Goal: Task Accomplishment & Management: Use online tool/utility

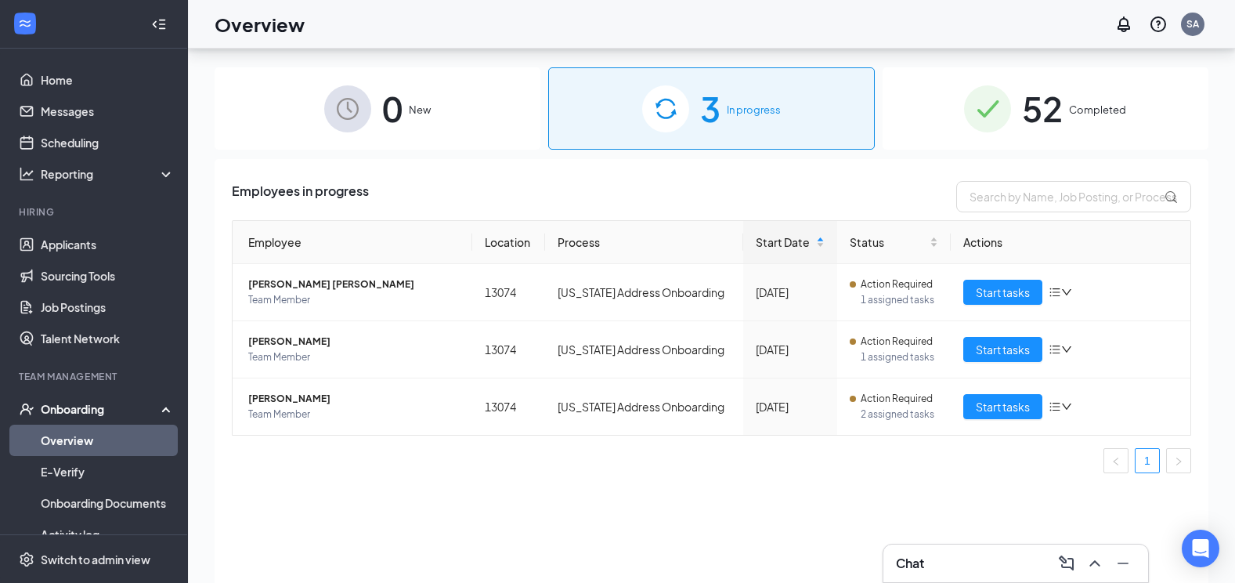
scroll to position [70, 0]
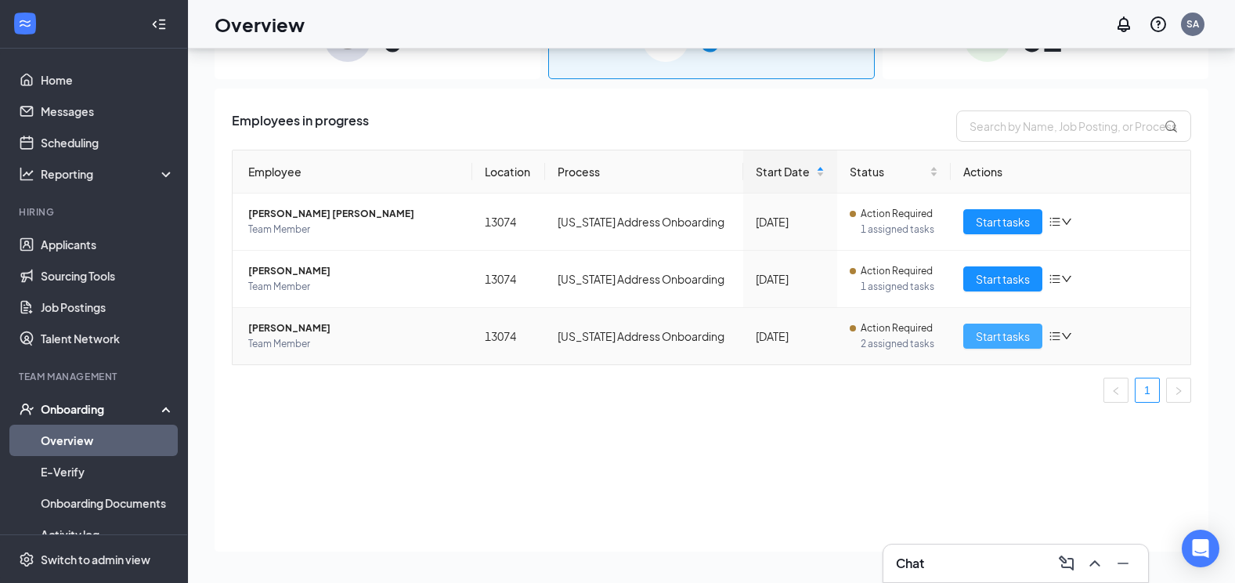
click at [1024, 333] on span "Start tasks" at bounding box center [1003, 335] width 54 height 17
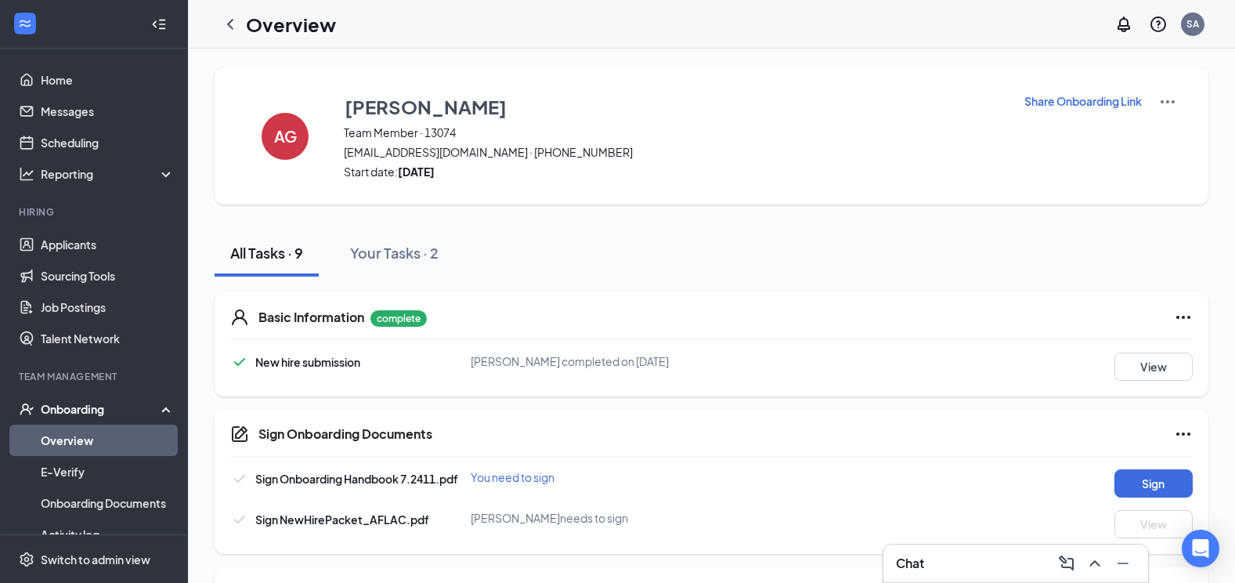
scroll to position [157, 0]
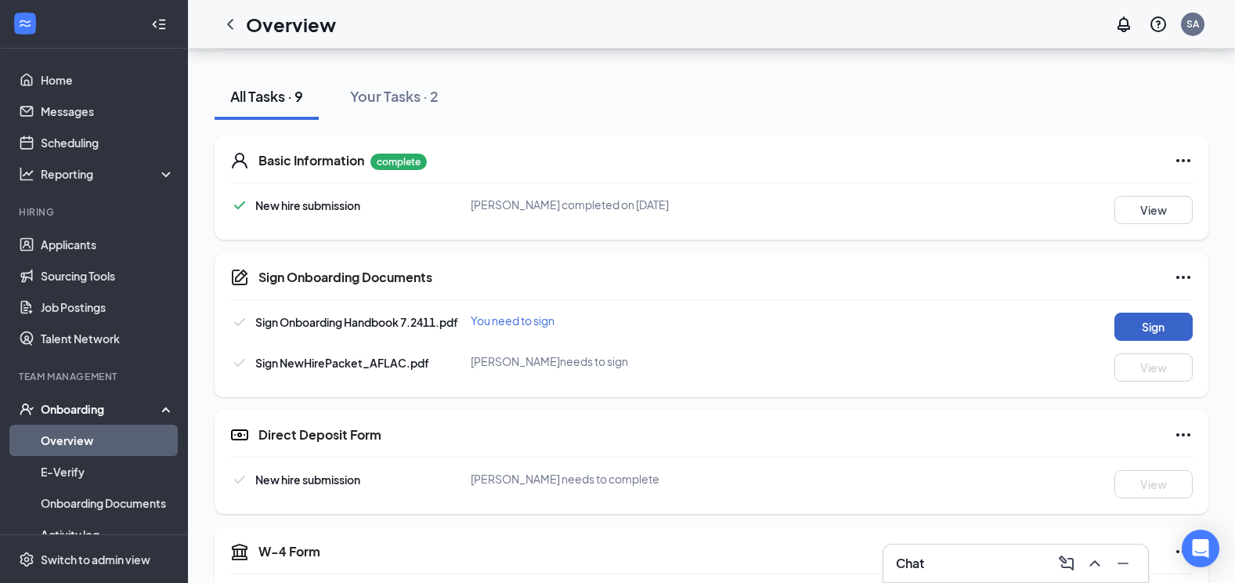
click at [1122, 329] on button "Sign" at bounding box center [1154, 327] width 78 height 28
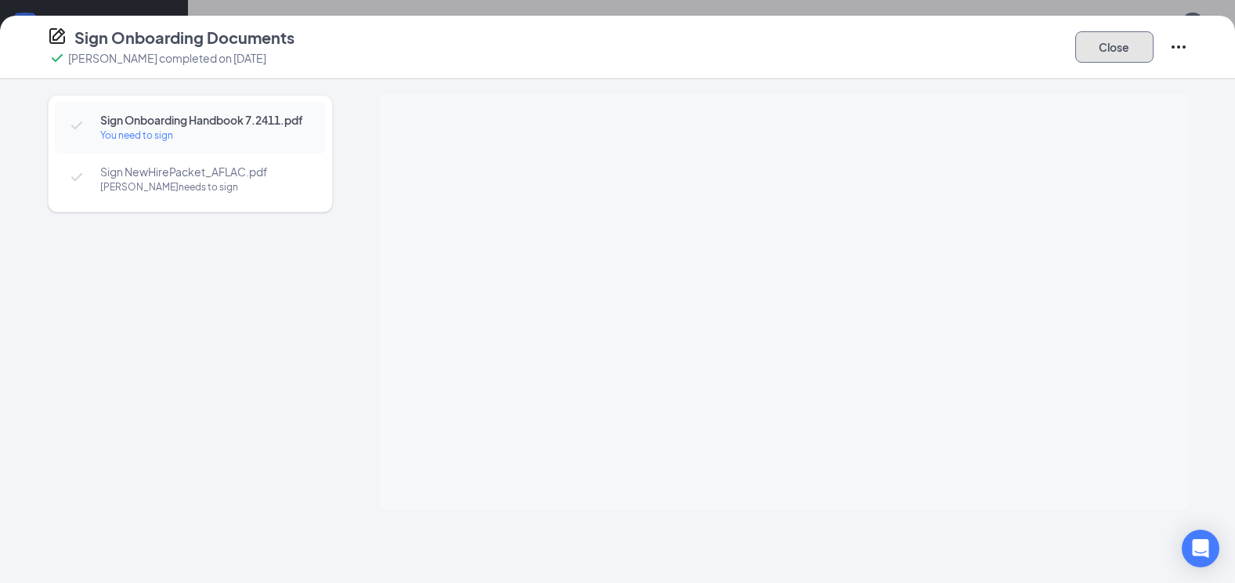
click at [1133, 49] on button "Close" at bounding box center [1114, 46] width 78 height 31
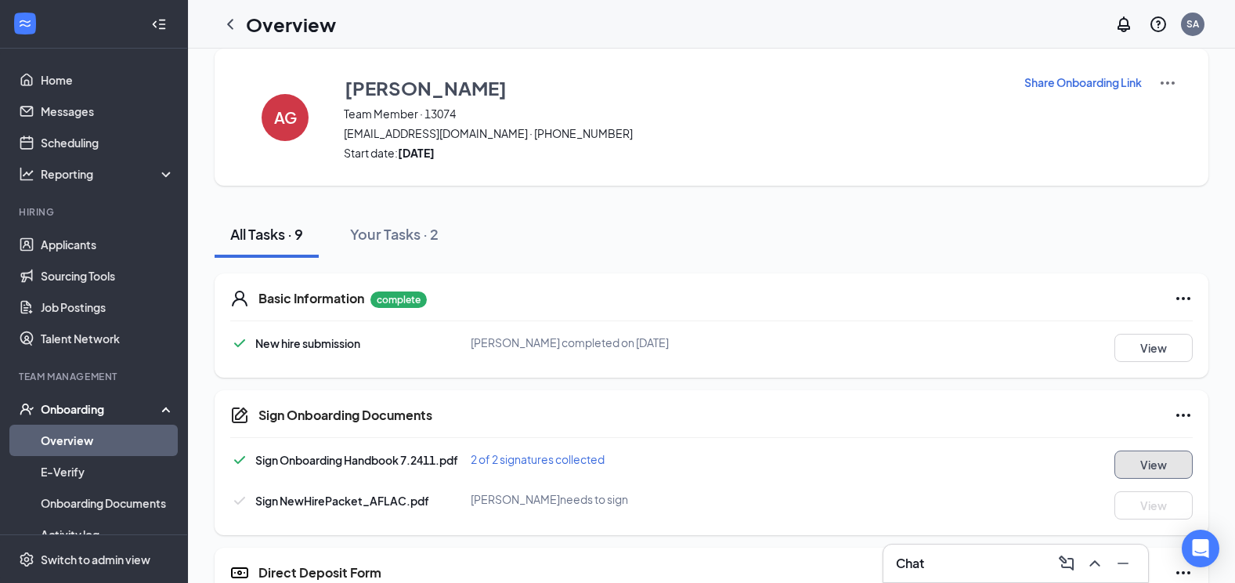
scroll to position [0, 0]
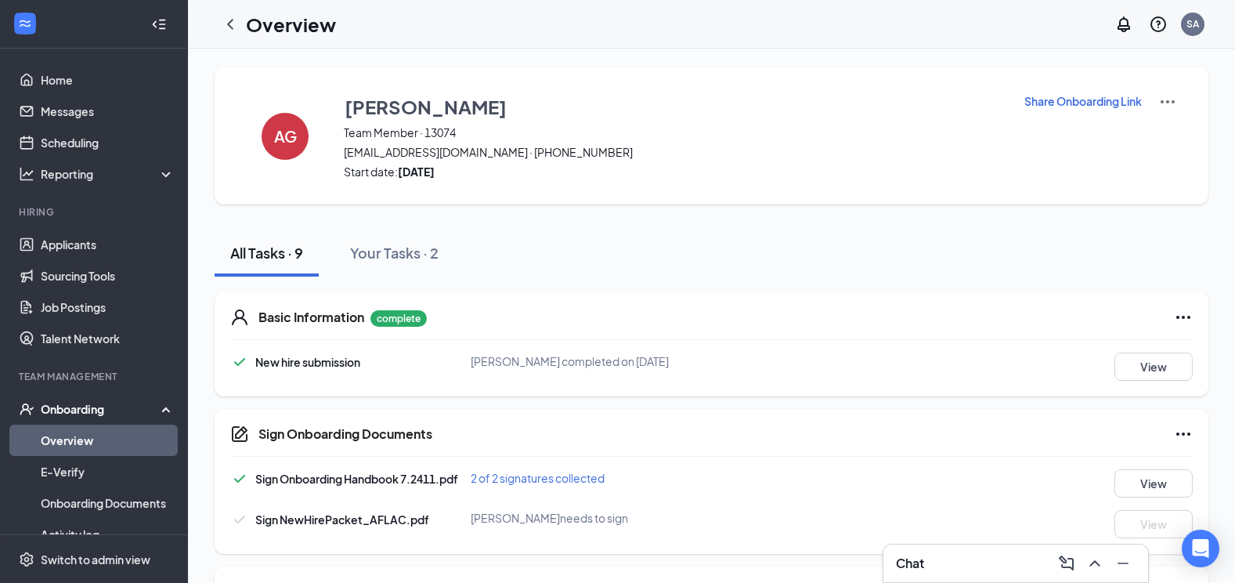
click at [74, 405] on div "Onboarding" at bounding box center [101, 409] width 121 height 16
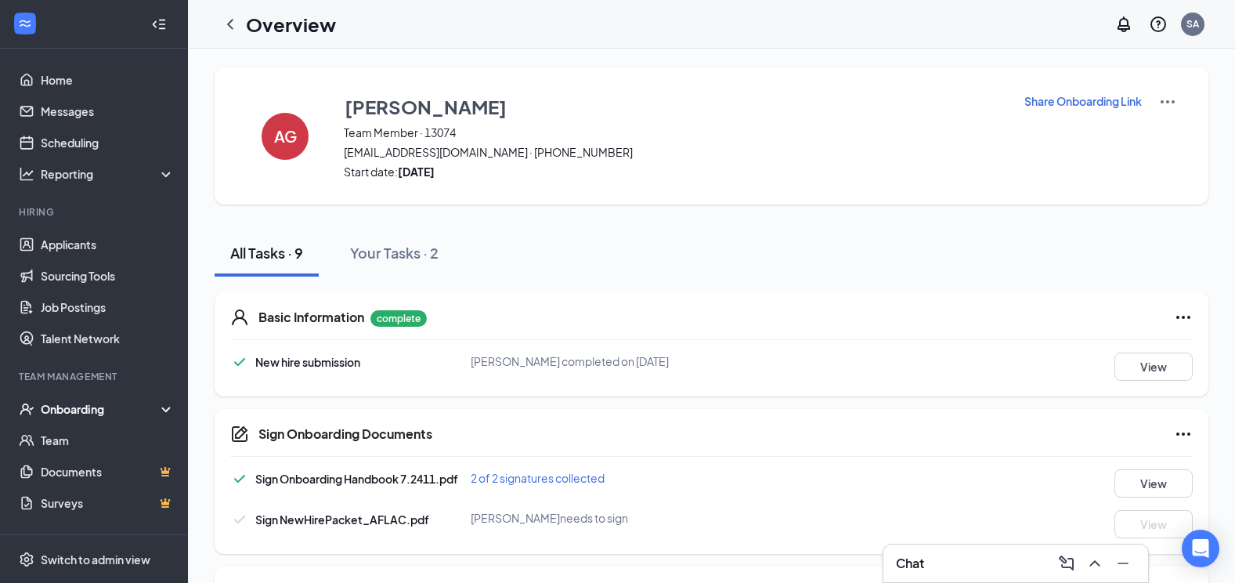
click at [82, 410] on div "Onboarding" at bounding box center [101, 409] width 121 height 16
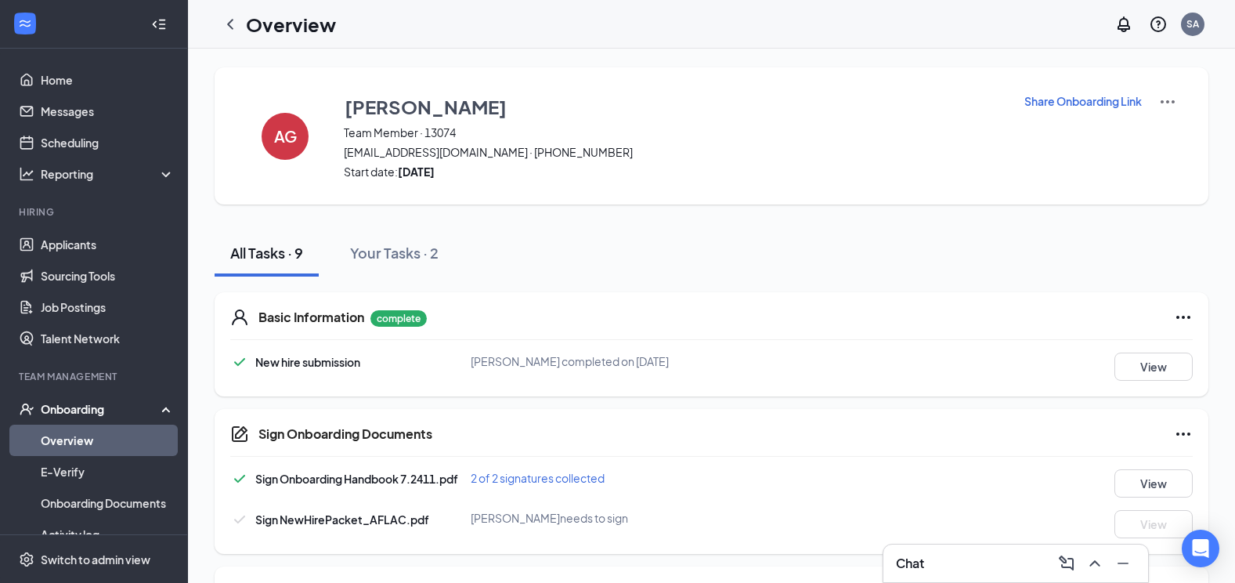
click at [76, 437] on link "Overview" at bounding box center [108, 440] width 134 height 31
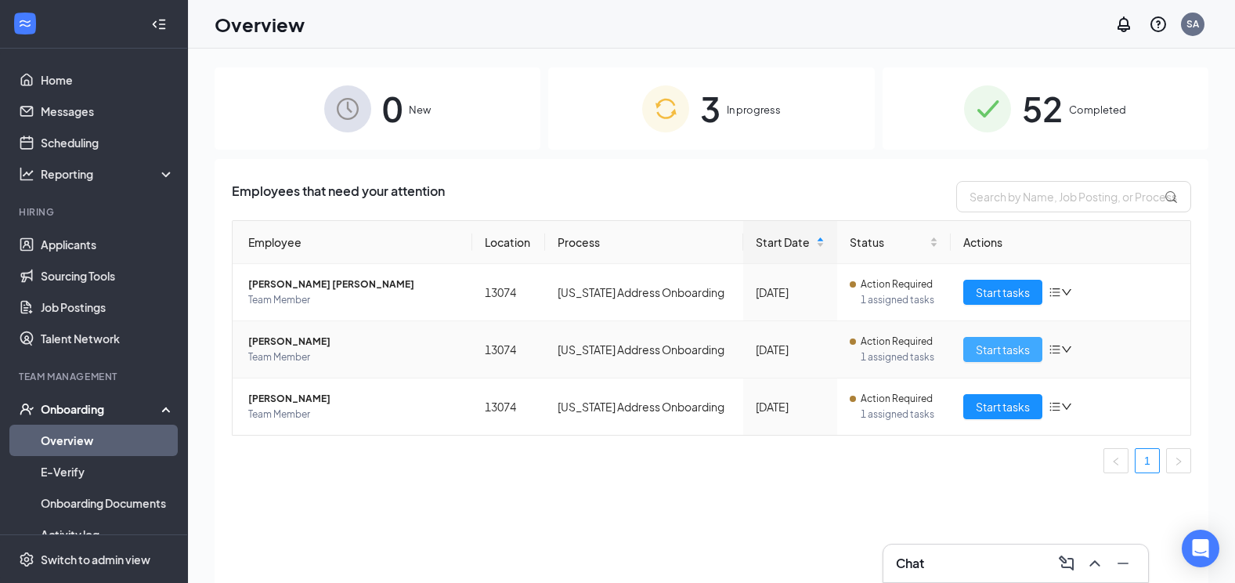
click at [977, 349] on span "Start tasks" at bounding box center [1003, 349] width 54 height 17
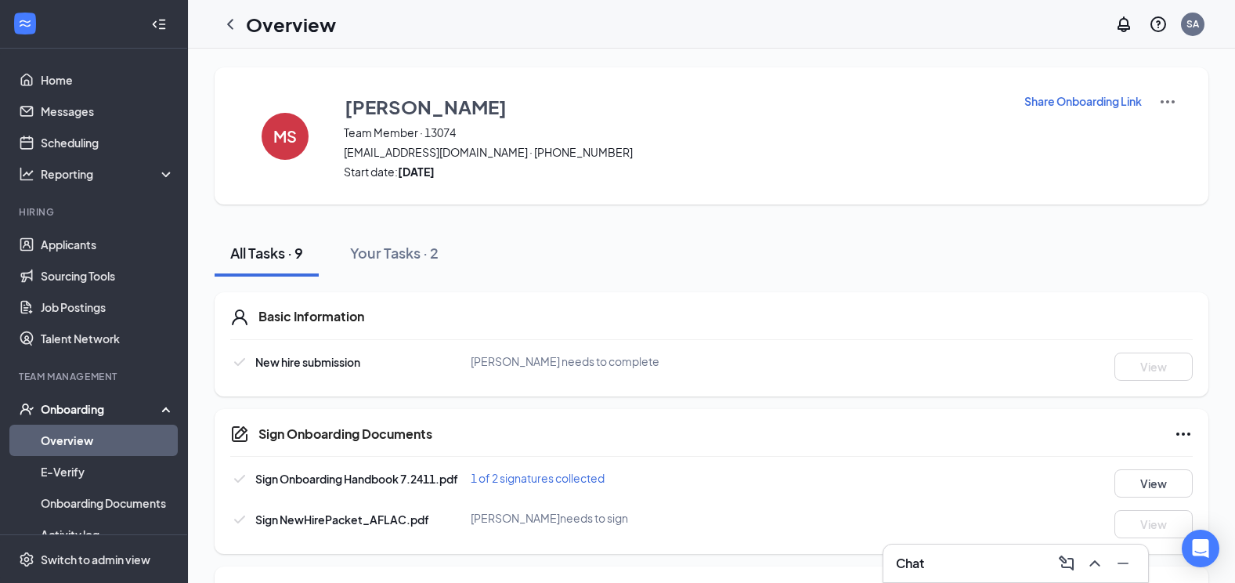
click at [94, 434] on link "Overview" at bounding box center [108, 440] width 134 height 31
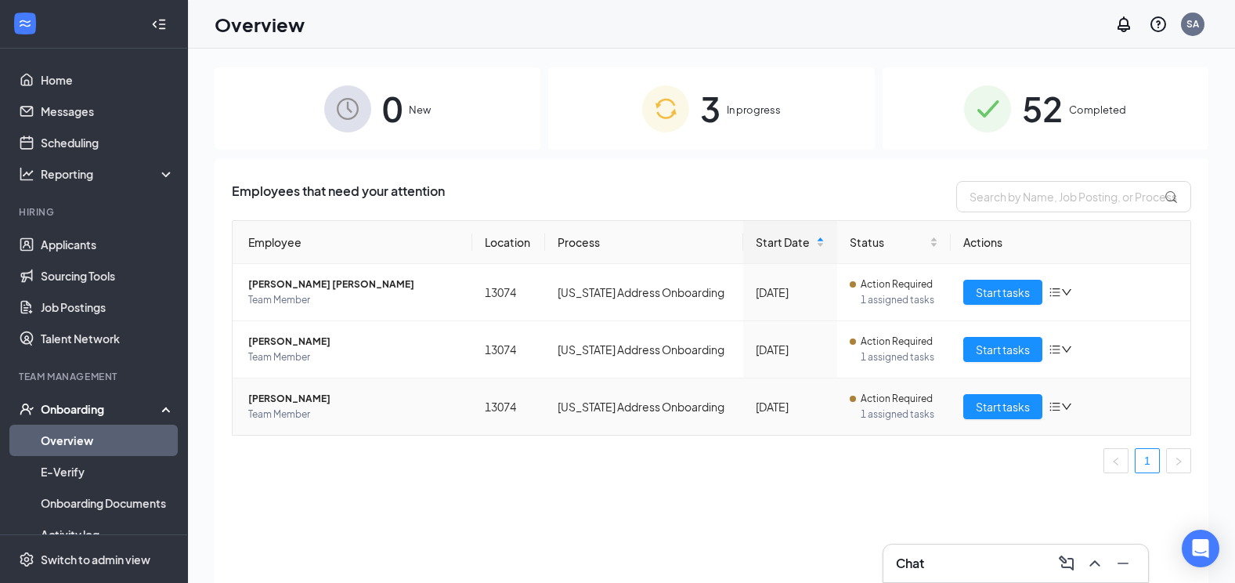
click at [325, 403] on span "[PERSON_NAME]" at bounding box center [353, 399] width 211 height 16
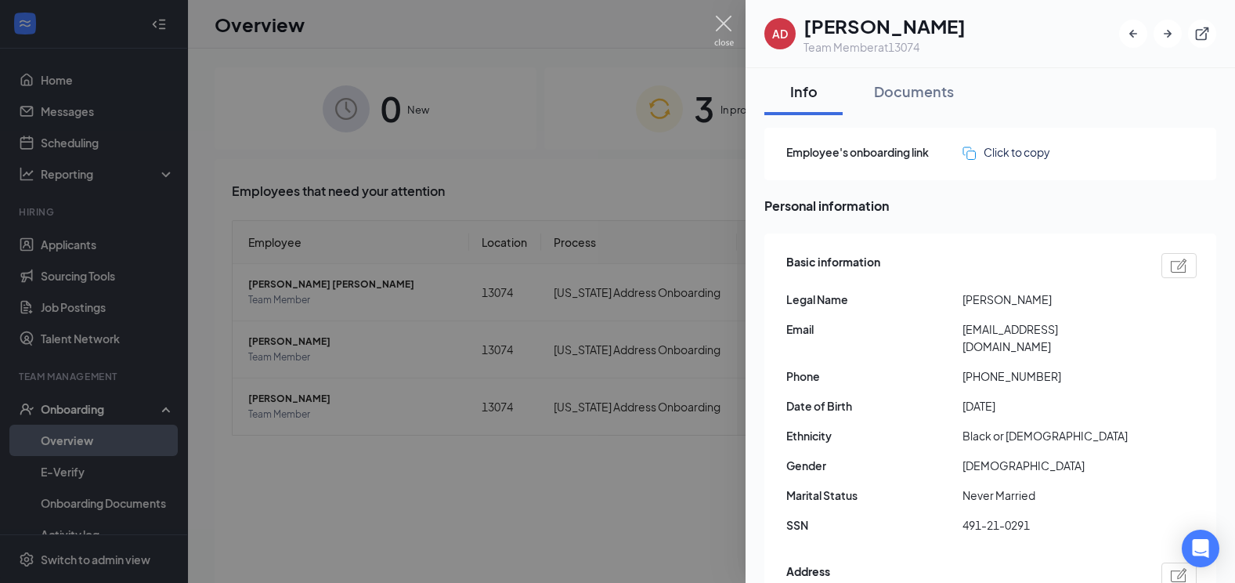
click at [720, 27] on img at bounding box center [724, 31] width 20 height 31
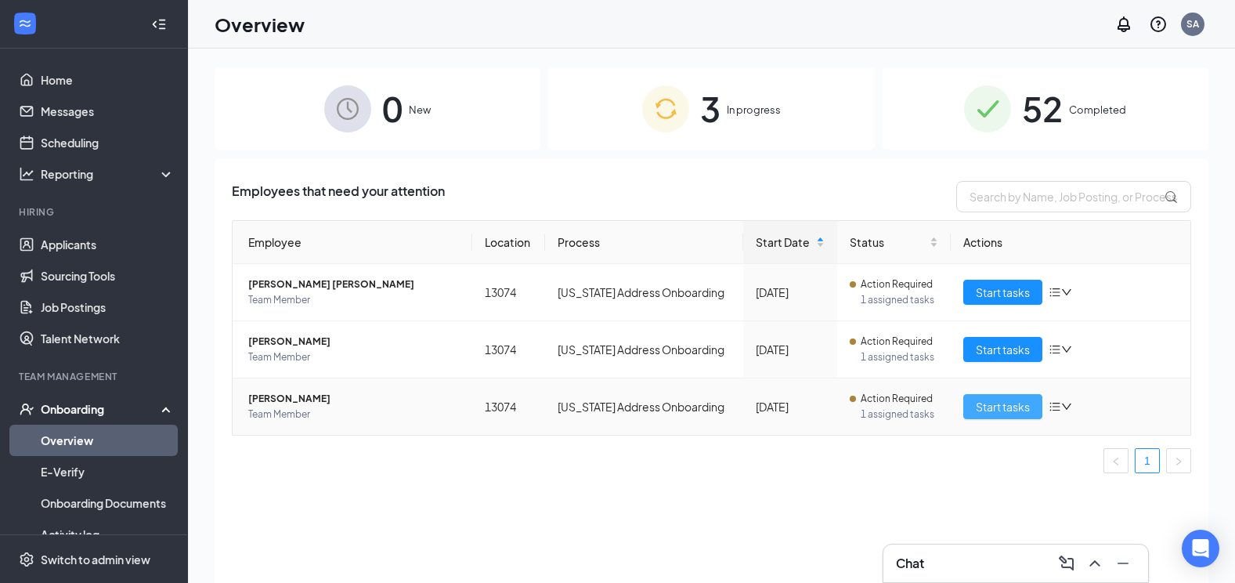
click at [976, 406] on button "Start tasks" at bounding box center [1002, 406] width 79 height 25
